Goal: Task Accomplishment & Management: Manage account settings

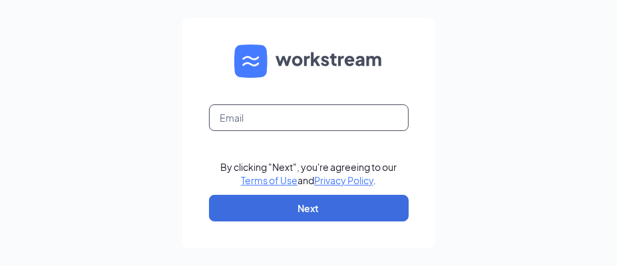
click at [254, 121] on input "text" at bounding box center [309, 117] width 200 height 27
type input "[EMAIL_ADDRESS][DOMAIN_NAME]"
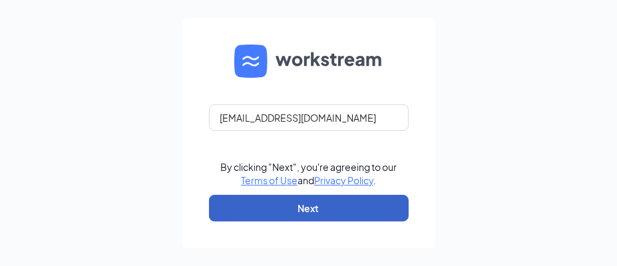
click at [291, 202] on button "Next" at bounding box center [309, 208] width 200 height 27
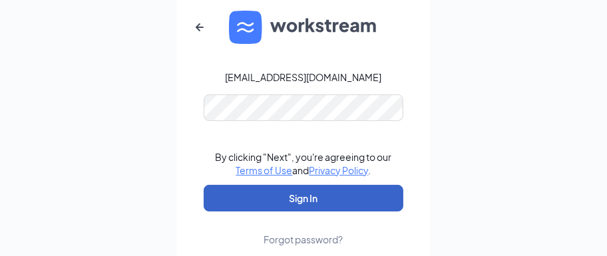
click at [333, 208] on button "Sign In" at bounding box center [304, 198] width 200 height 27
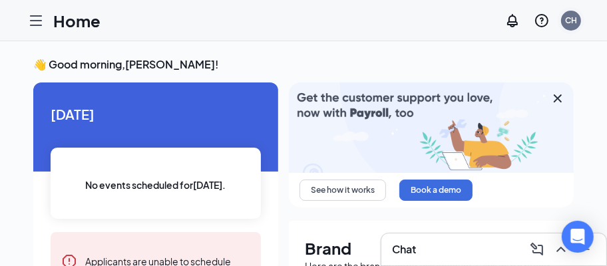
click at [576, 17] on div "CH" at bounding box center [571, 20] width 12 height 11
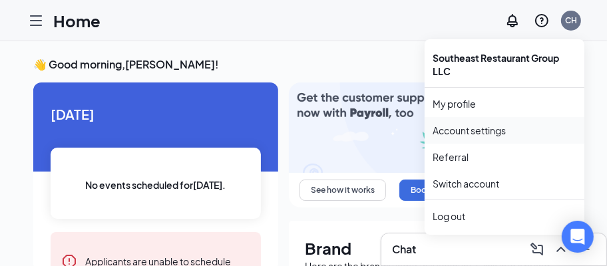
click at [460, 134] on link "Account settings" at bounding box center [504, 130] width 144 height 13
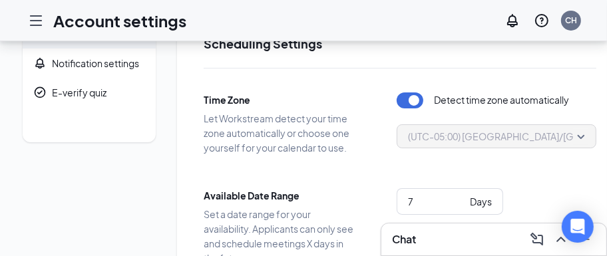
scroll to position [66, 0]
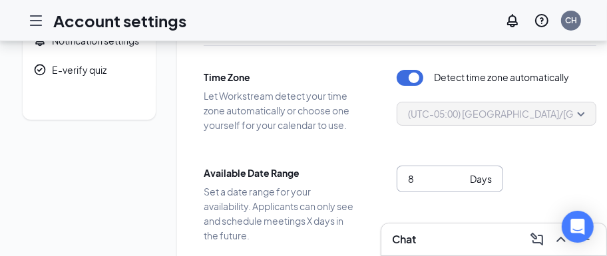
click at [459, 174] on input "8" at bounding box center [436, 179] width 57 height 15
click at [459, 174] on input "9" at bounding box center [436, 179] width 57 height 15
click at [459, 174] on input "10" at bounding box center [436, 179] width 57 height 15
click at [459, 174] on input "11" at bounding box center [436, 179] width 57 height 15
click at [459, 174] on input "12" at bounding box center [436, 179] width 57 height 15
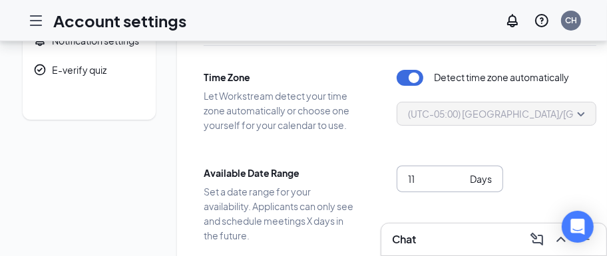
click at [458, 180] on input "11" at bounding box center [436, 179] width 57 height 15
click at [458, 180] on input "10" at bounding box center [436, 179] width 57 height 15
click at [458, 180] on input "9" at bounding box center [436, 179] width 57 height 15
click at [458, 180] on input "8" at bounding box center [436, 179] width 57 height 15
click at [458, 180] on input "7" at bounding box center [436, 179] width 57 height 15
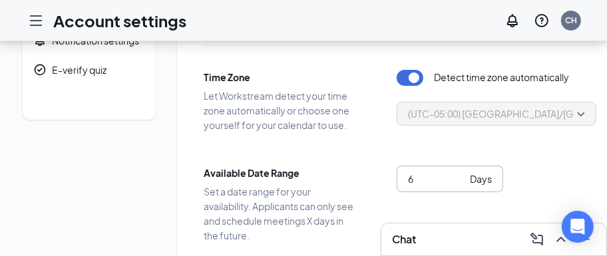
click at [458, 180] on input "6" at bounding box center [436, 179] width 57 height 15
click at [458, 180] on input "5" at bounding box center [436, 179] width 57 height 15
click at [458, 180] on input "4" at bounding box center [436, 179] width 57 height 15
click at [458, 180] on input "3" at bounding box center [436, 179] width 57 height 15
click at [458, 180] on input "1" at bounding box center [436, 179] width 57 height 15
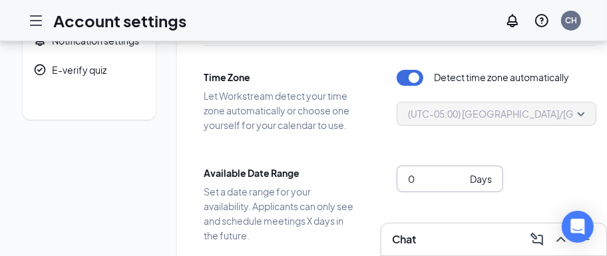
click at [458, 180] on input "0" at bounding box center [436, 179] width 57 height 15
click at [458, 180] on input "-1" at bounding box center [436, 179] width 57 height 15
type input "0"
click at [458, 175] on input "0" at bounding box center [436, 179] width 57 height 15
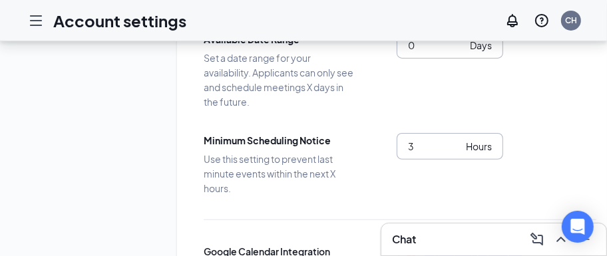
click at [458, 148] on input "3" at bounding box center [434, 146] width 53 height 15
type input "4"
click at [456, 145] on input "4" at bounding box center [434, 146] width 53 height 15
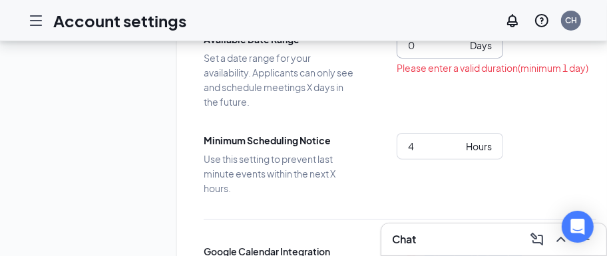
click at [424, 112] on div "Time Zone Let Workstream detect your time zone automatically or choose one your…" at bounding box center [400, 153] width 393 height 483
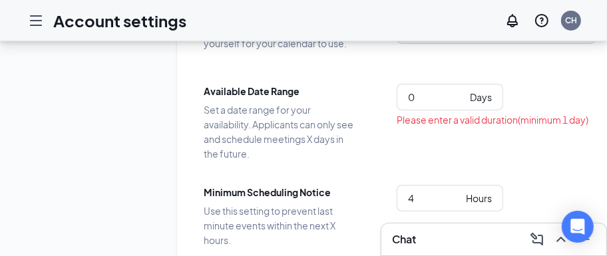
scroll to position [132, 0]
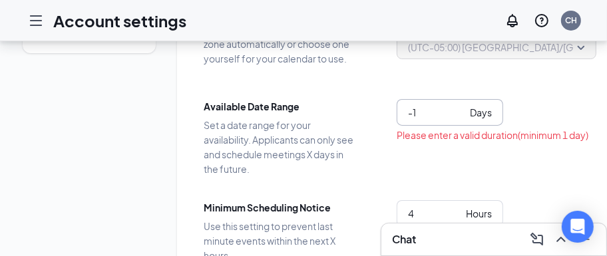
click at [458, 115] on input "-1" at bounding box center [436, 112] width 57 height 15
click at [385, 154] on div "Available Date Range Set a date range for your availability. Applicants can onl…" at bounding box center [400, 137] width 393 height 77
click at [460, 107] on input "0" at bounding box center [436, 112] width 57 height 15
type input "1"
click at [460, 107] on input "1" at bounding box center [436, 112] width 57 height 15
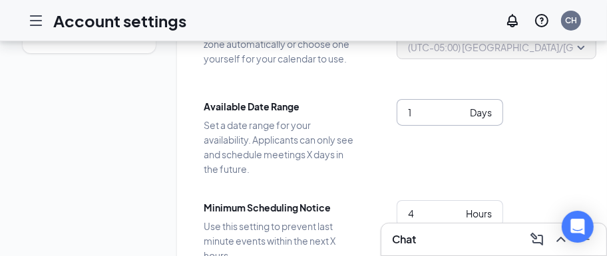
click at [400, 187] on div "Time Zone Let Workstream detect your time zone automatically or choose one your…" at bounding box center [400, 220] width 393 height 483
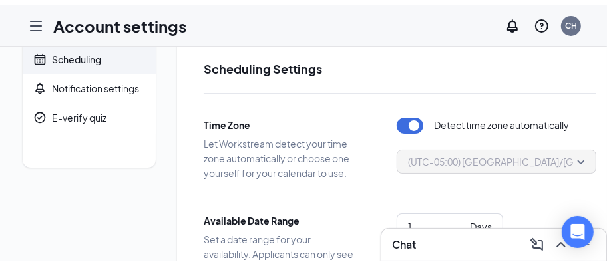
scroll to position [0, 0]
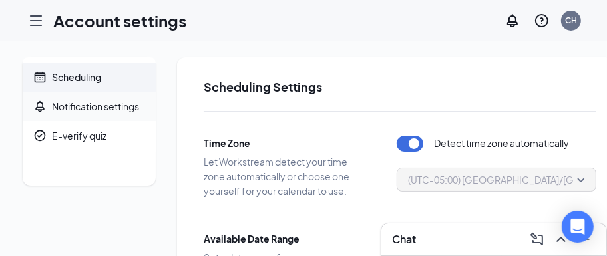
click at [66, 108] on div "Notification settings" at bounding box center [95, 106] width 87 height 13
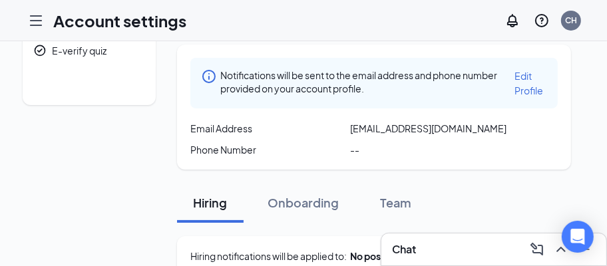
scroll to position [132, 0]
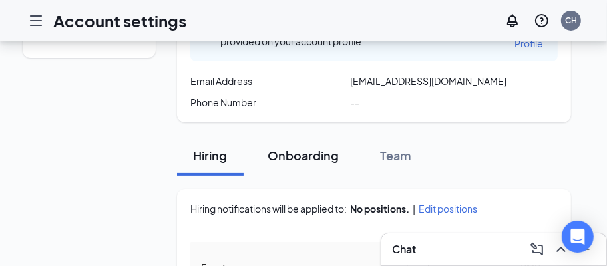
click at [313, 160] on div "Onboarding" at bounding box center [302, 155] width 71 height 17
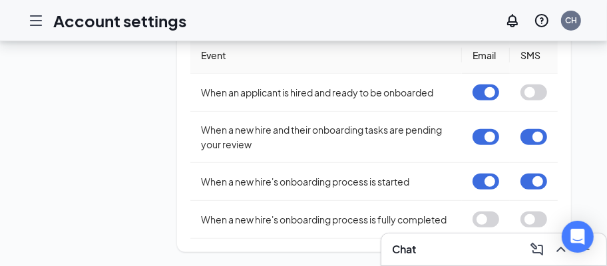
scroll to position [299, 0]
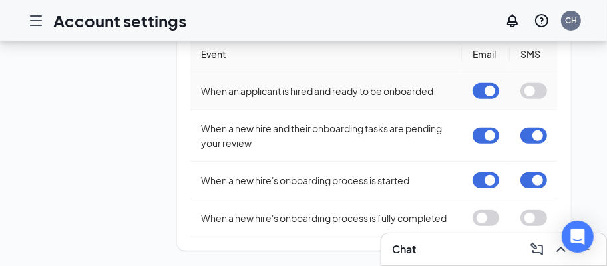
click at [481, 89] on button "button" at bounding box center [485, 91] width 27 height 16
click at [478, 138] on button "button" at bounding box center [485, 136] width 27 height 16
click at [524, 134] on button "button" at bounding box center [533, 136] width 27 height 16
click at [474, 178] on button "button" at bounding box center [485, 180] width 27 height 16
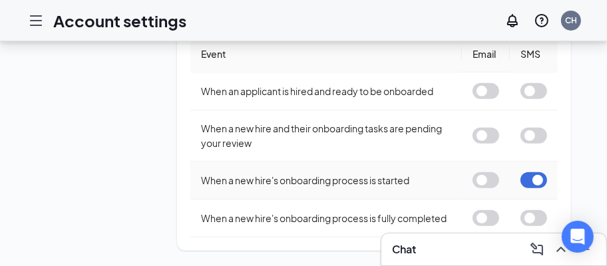
click at [525, 178] on button "button" at bounding box center [533, 180] width 27 height 16
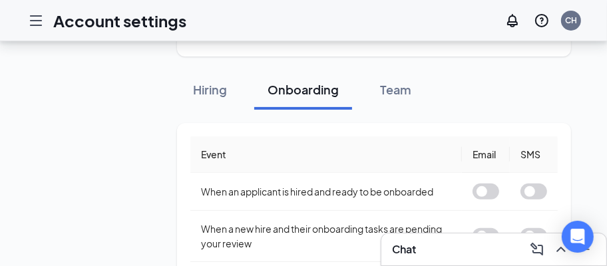
scroll to position [200, 0]
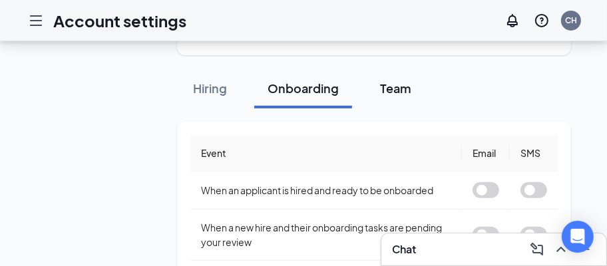
click at [399, 92] on div "Team" at bounding box center [396, 88] width 40 height 17
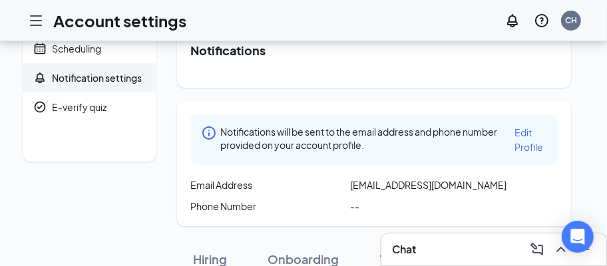
scroll to position [0, 0]
